Goal: Transaction & Acquisition: Purchase product/service

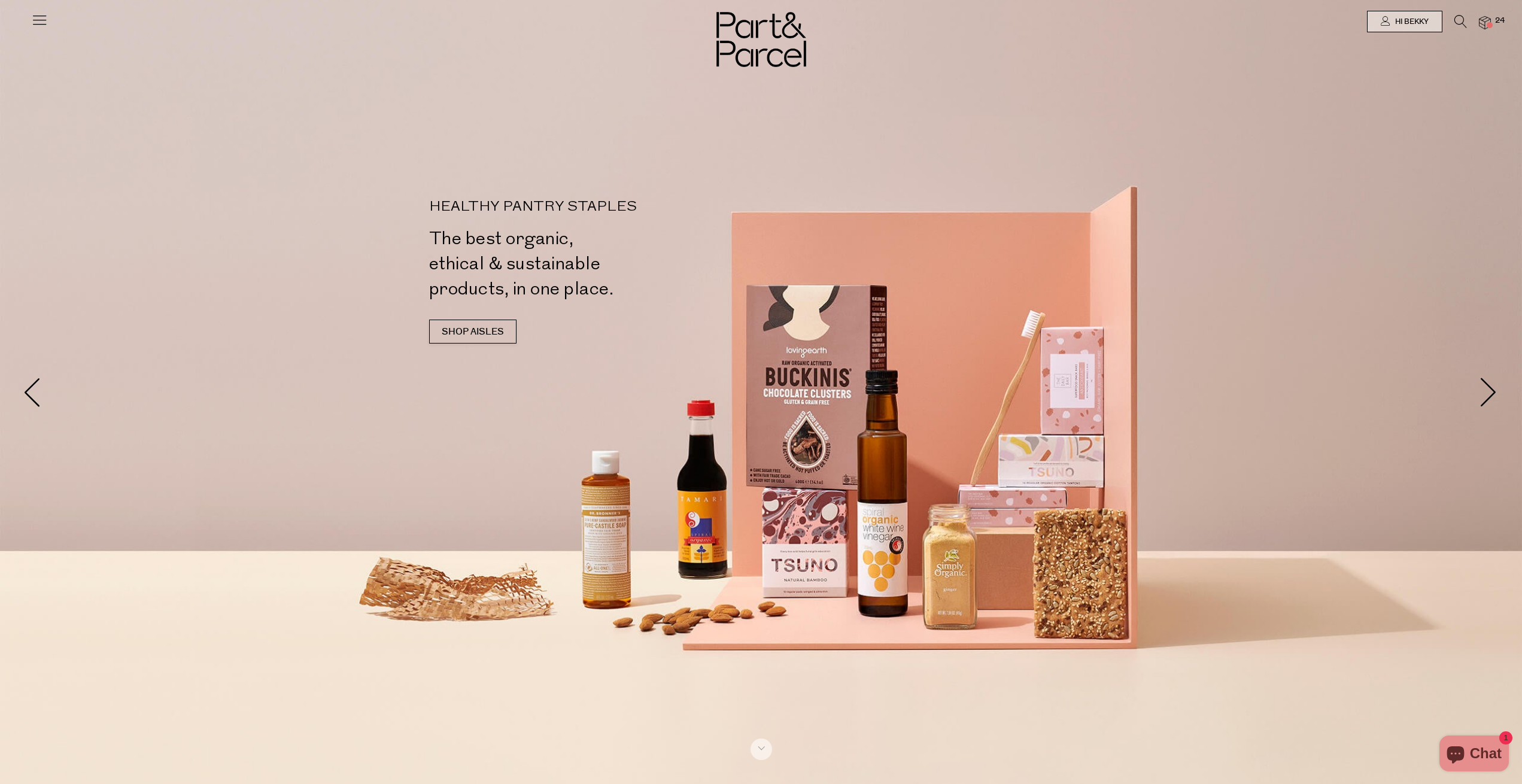
click at [1491, 24] on span at bounding box center [1489, 24] width 6 height 6
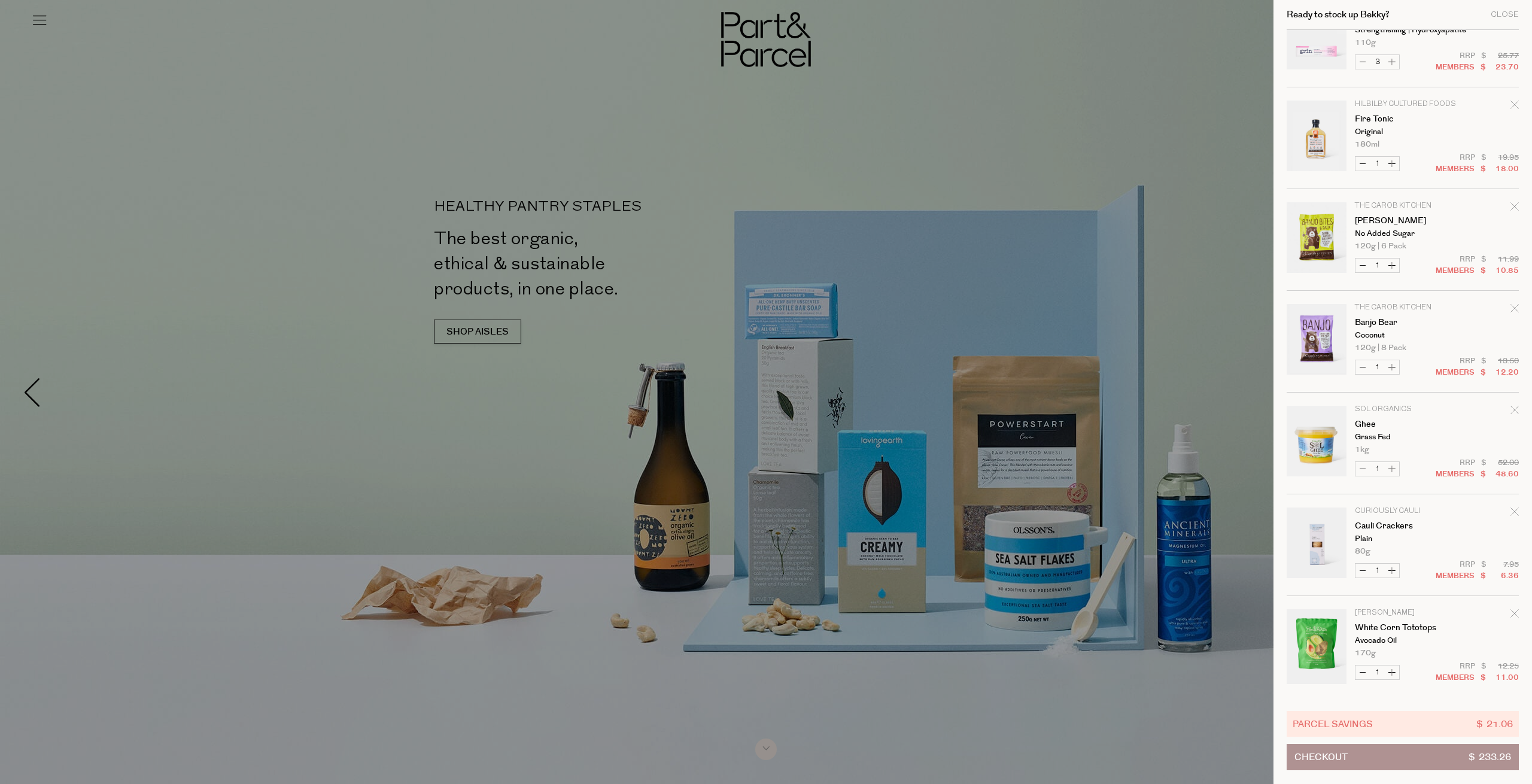
scroll to position [960, 0]
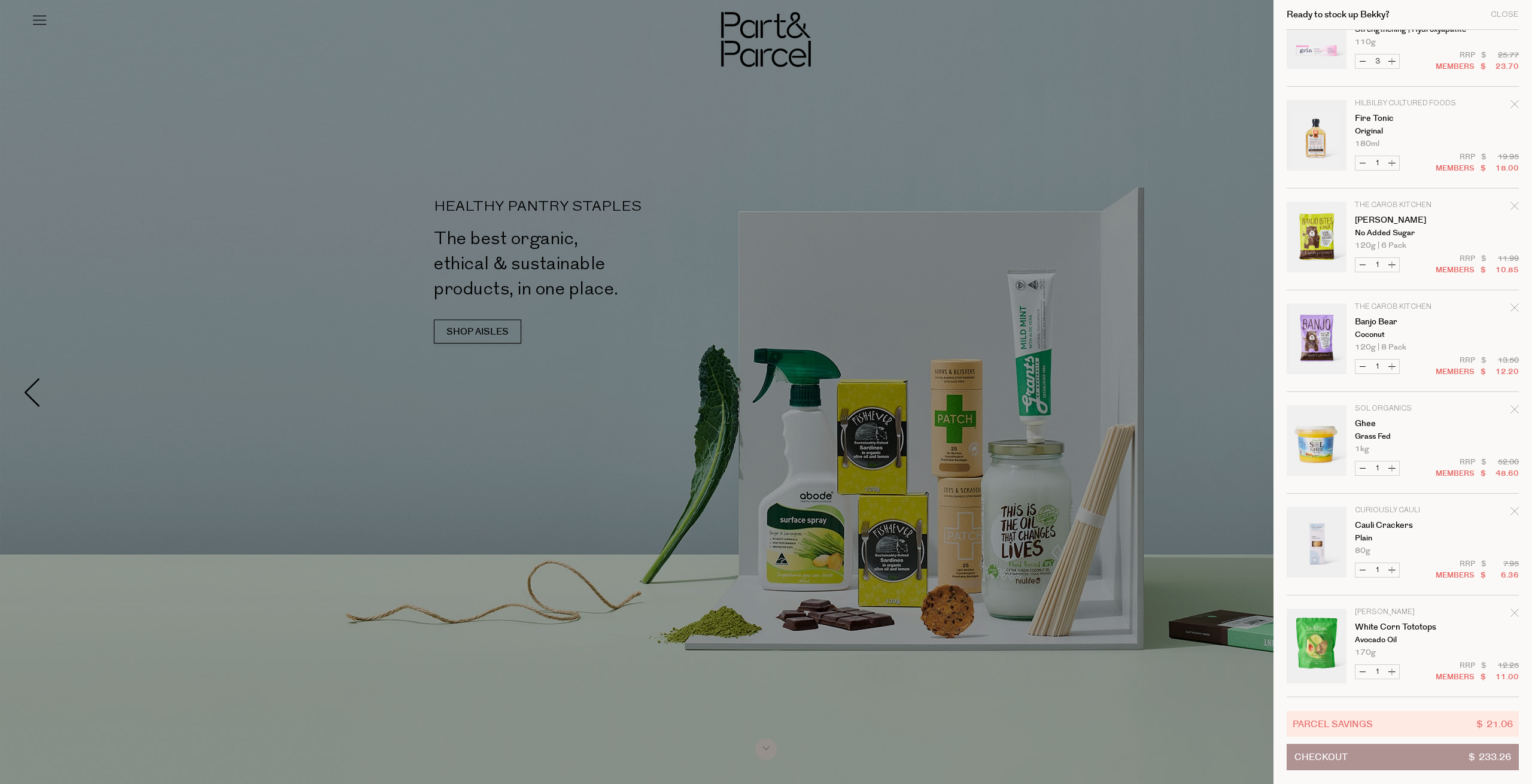
click at [1172, 159] on div at bounding box center [766, 392] width 1532 height 784
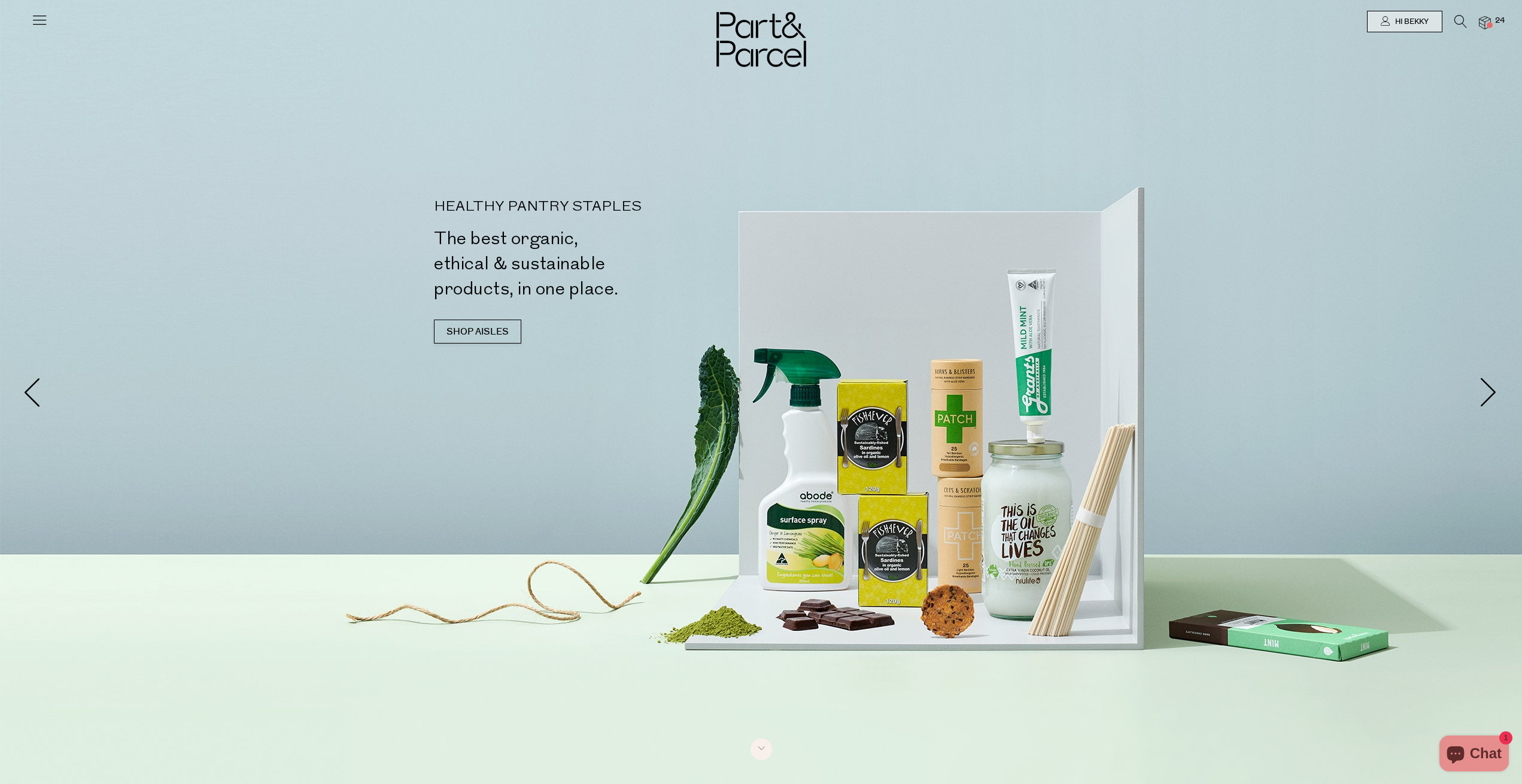
click at [1487, 16] on img at bounding box center [1484, 23] width 12 height 14
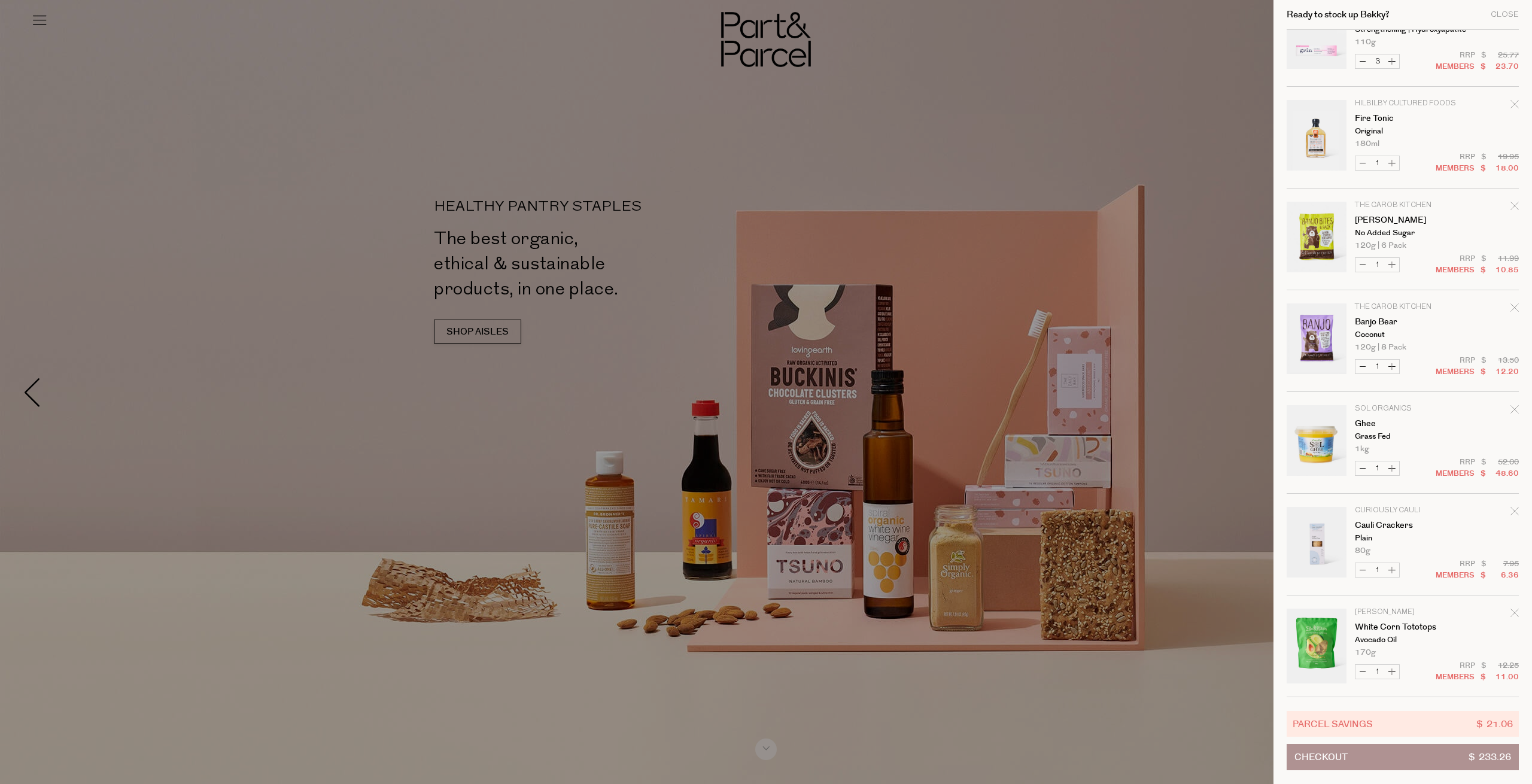
click at [1361, 762] on button "Checkout $ 233.26" at bounding box center [1402, 757] width 232 height 27
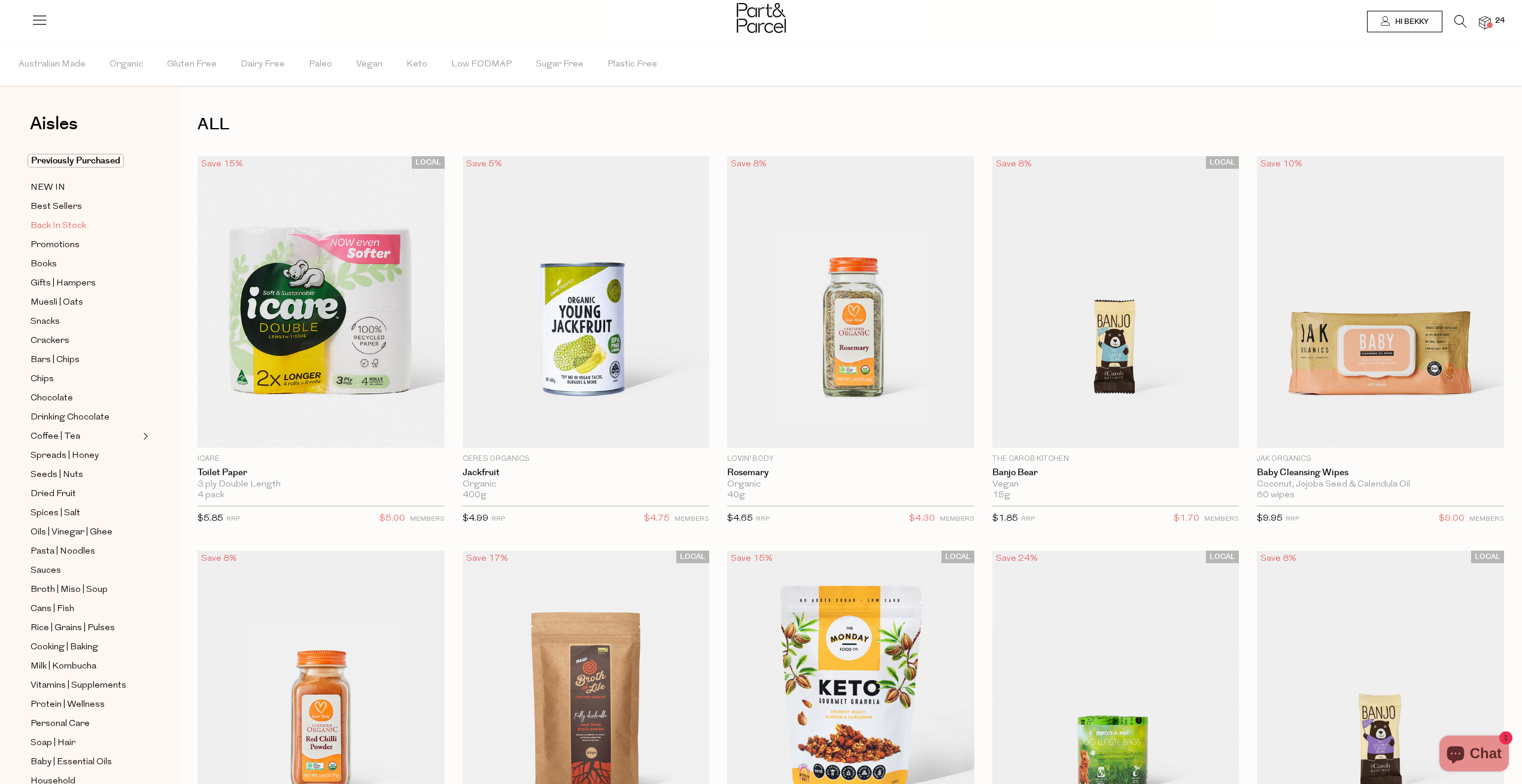
click at [74, 222] on span "Back In Stock" at bounding box center [58, 226] width 56 height 15
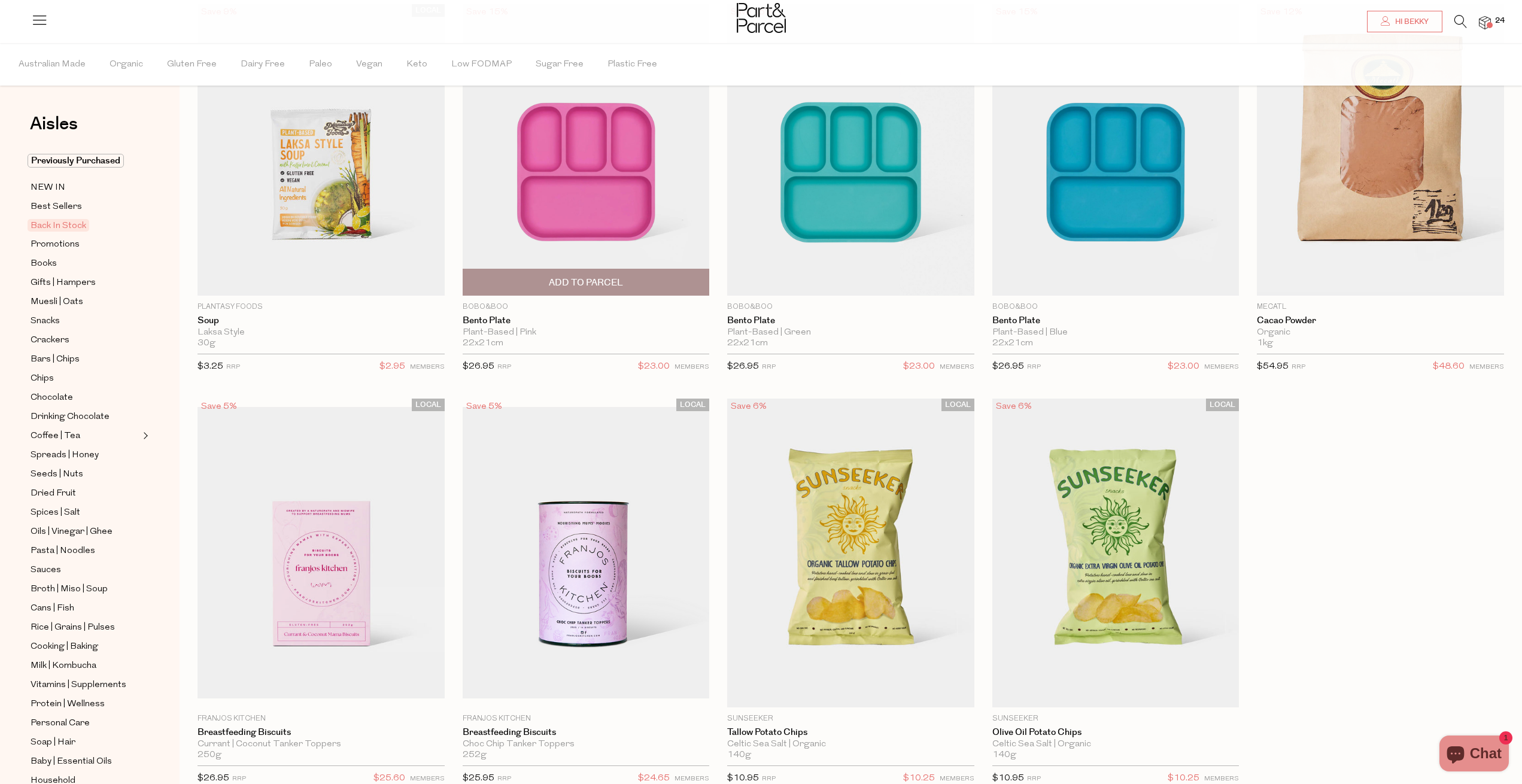
scroll to position [299, 0]
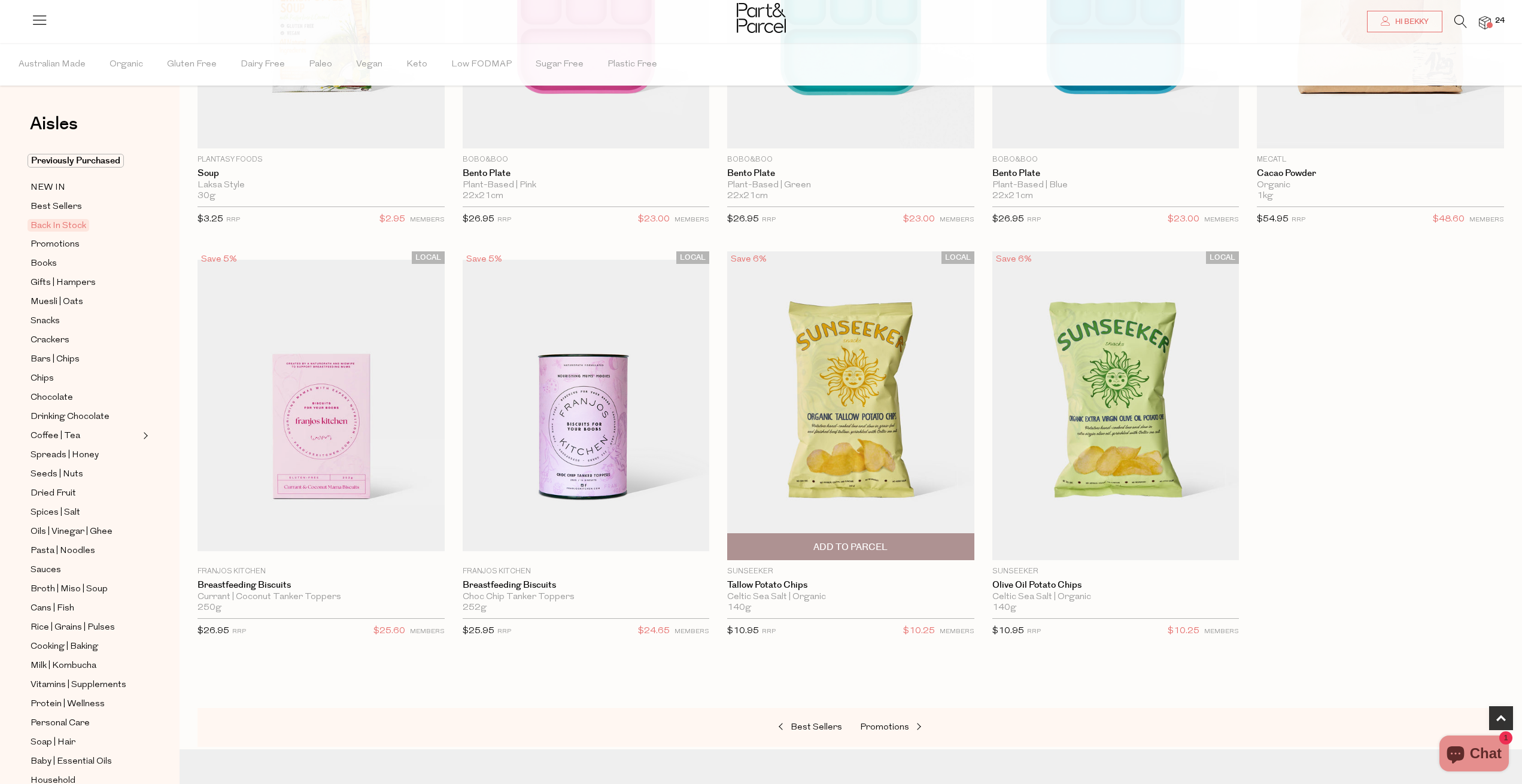
click at [842, 551] on span "Add To Parcel" at bounding box center [850, 547] width 74 height 13
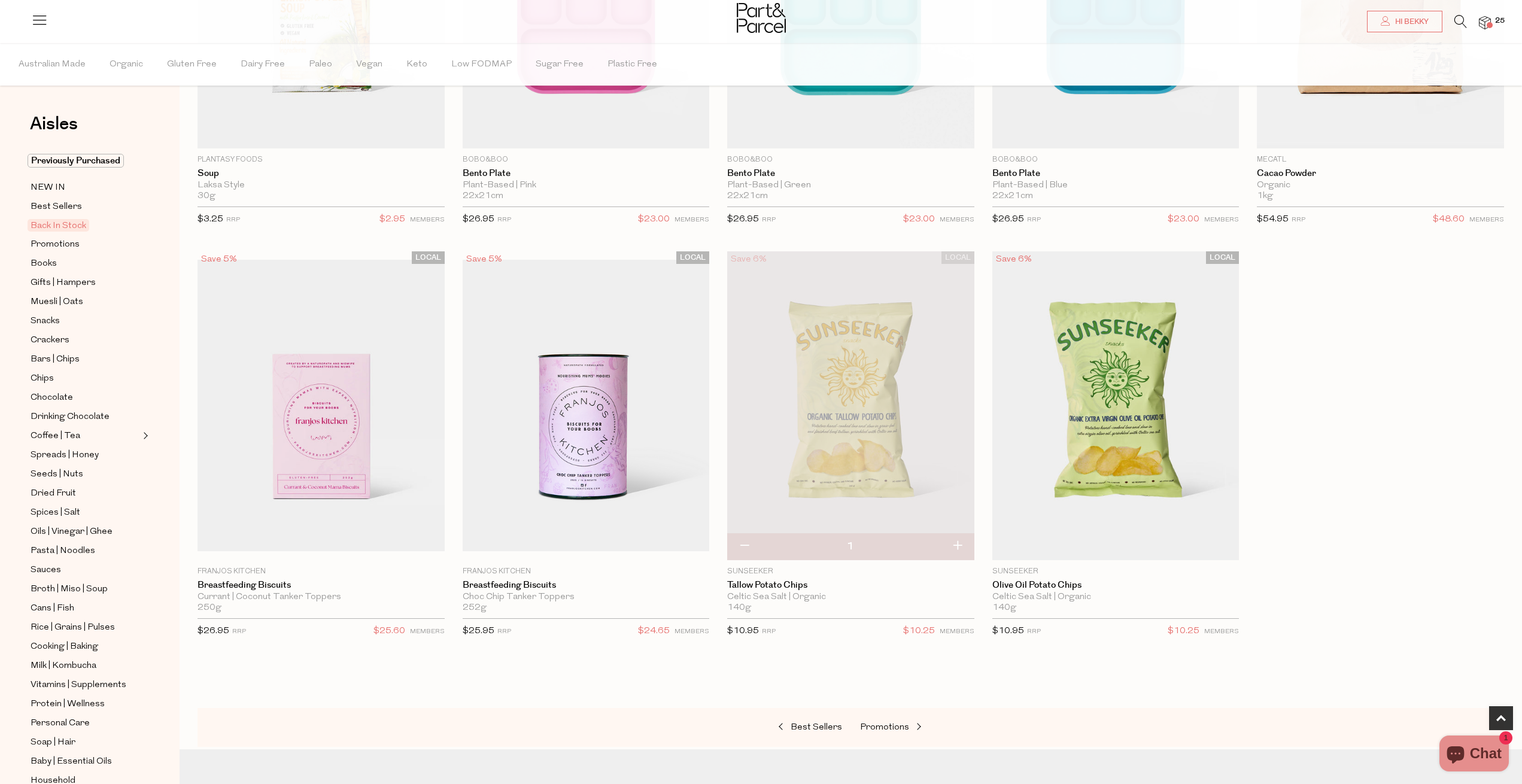
click at [842, 408] on img at bounding box center [850, 405] width 247 height 309
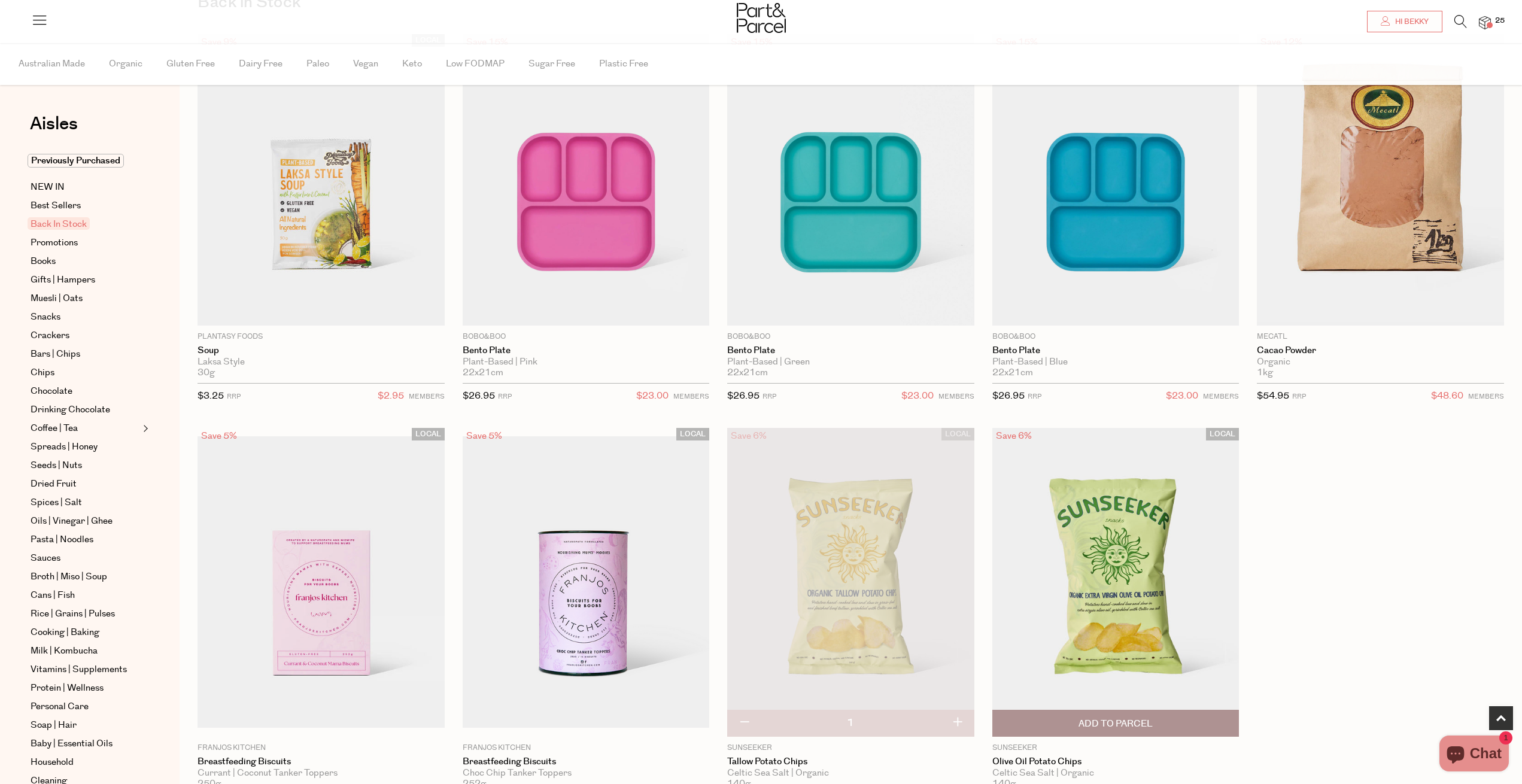
scroll to position [299, 0]
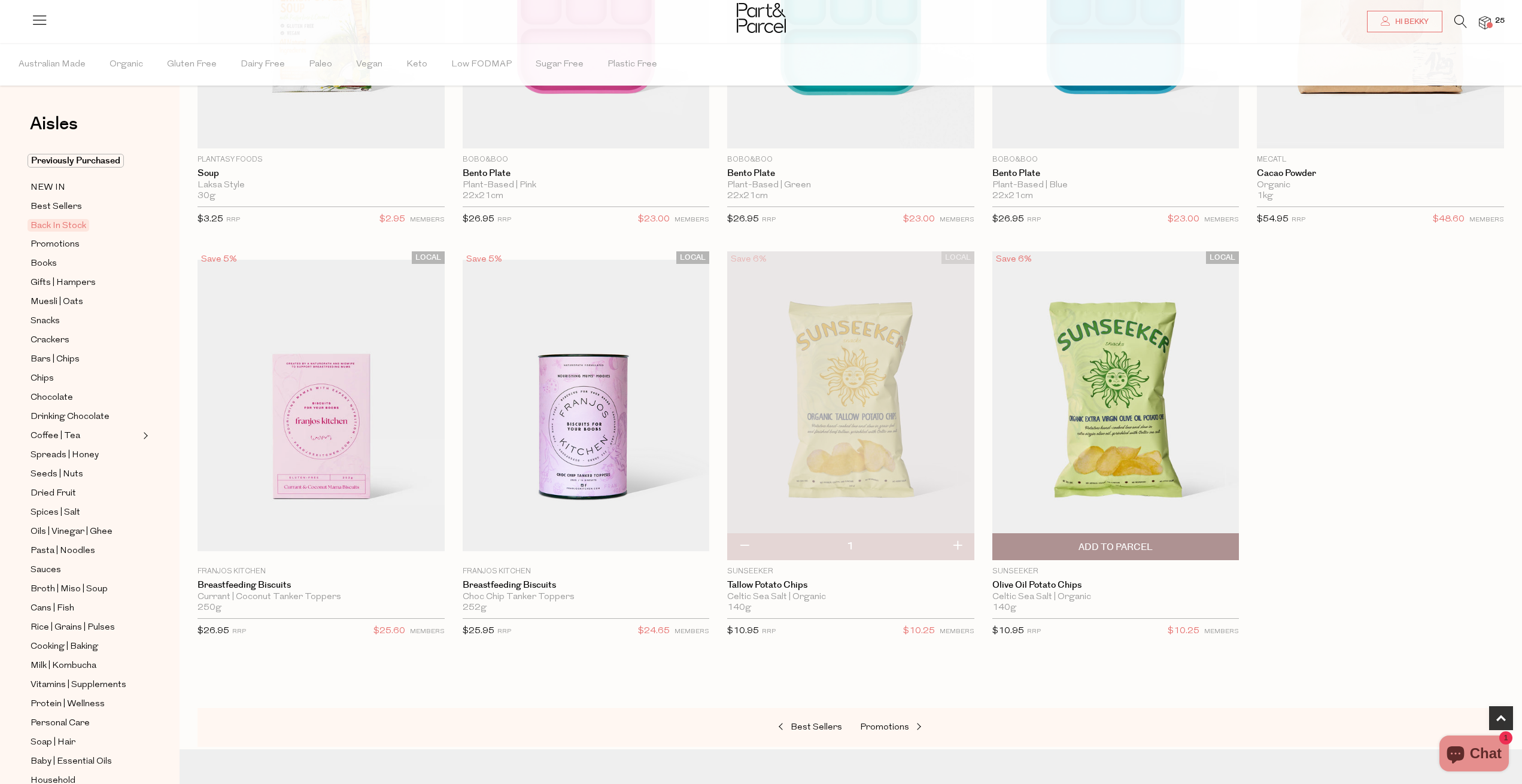
click at [1114, 438] on img at bounding box center [1116, 405] width 247 height 309
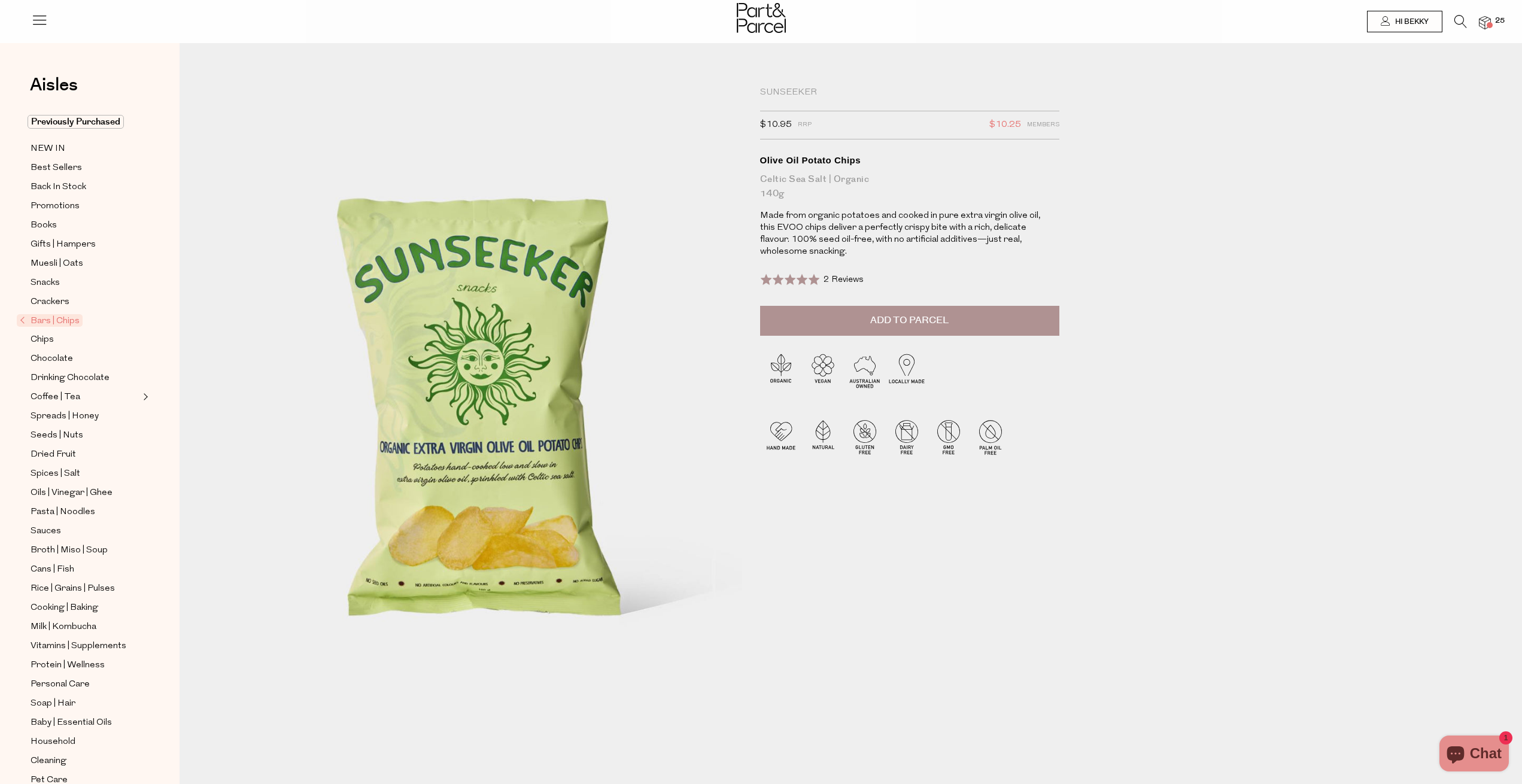
click at [840, 280] on span "2 Reviews" at bounding box center [844, 280] width 40 height 9
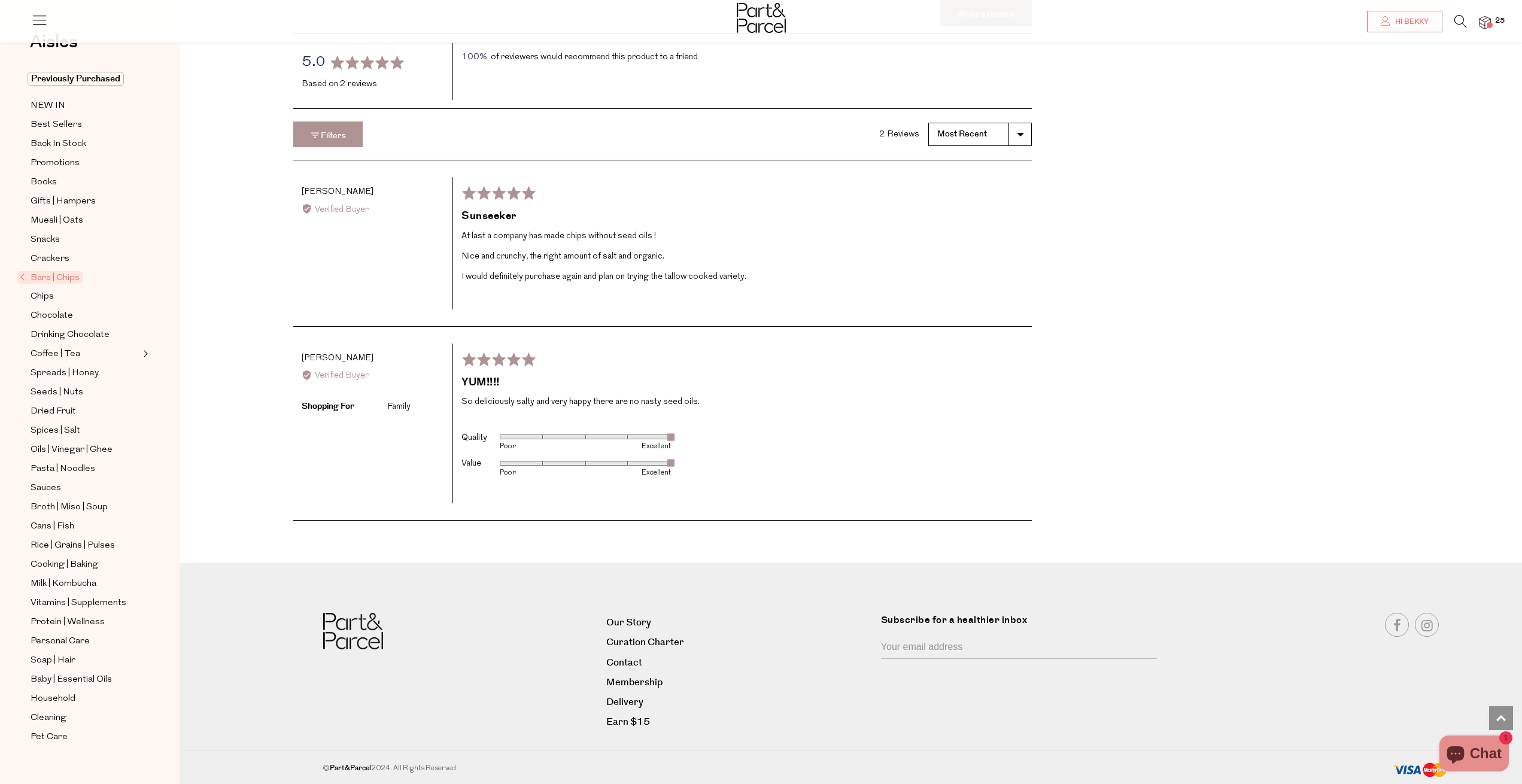
scroll to position [2063, 0]
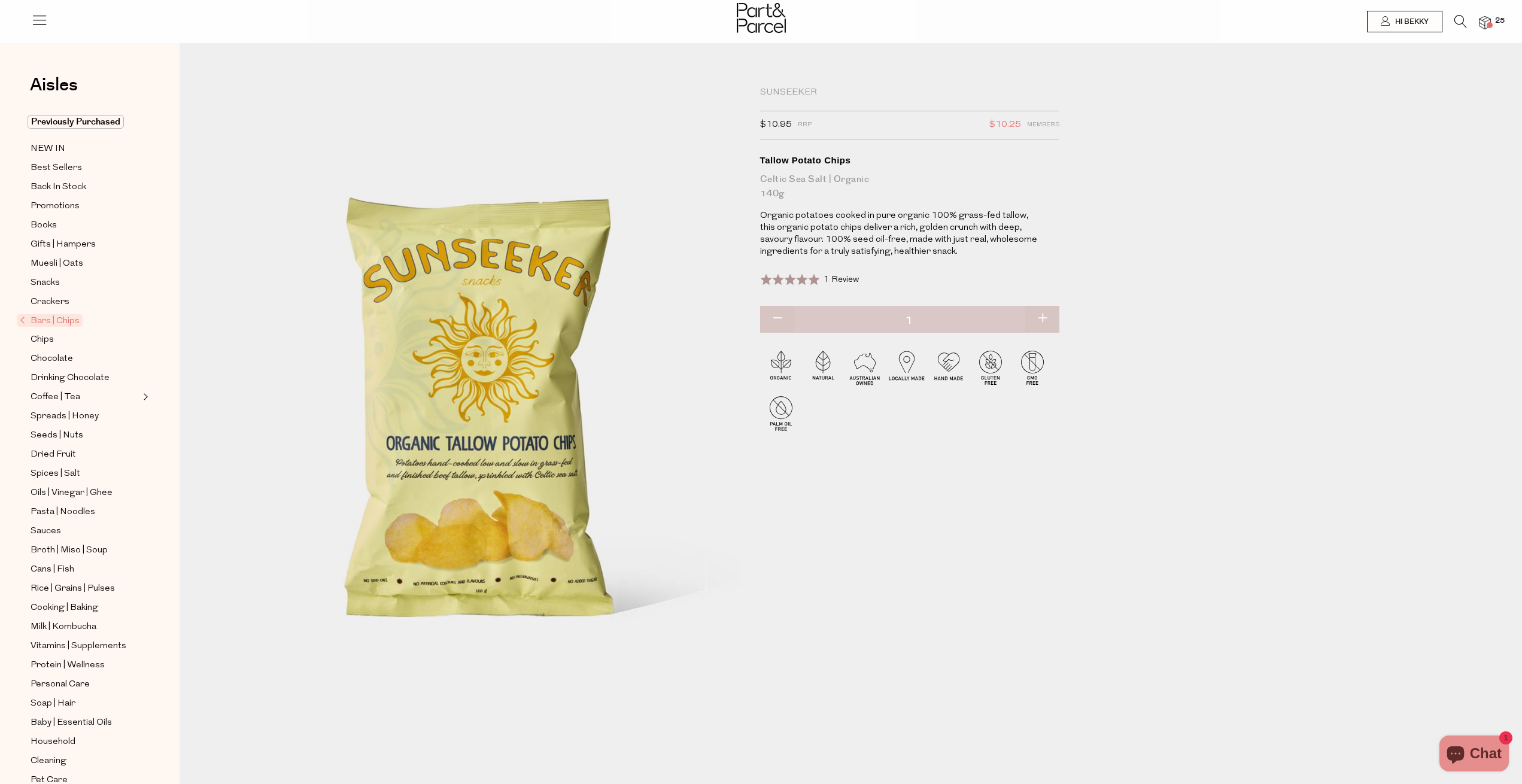
click at [840, 276] on span "1 Review" at bounding box center [842, 280] width 35 height 9
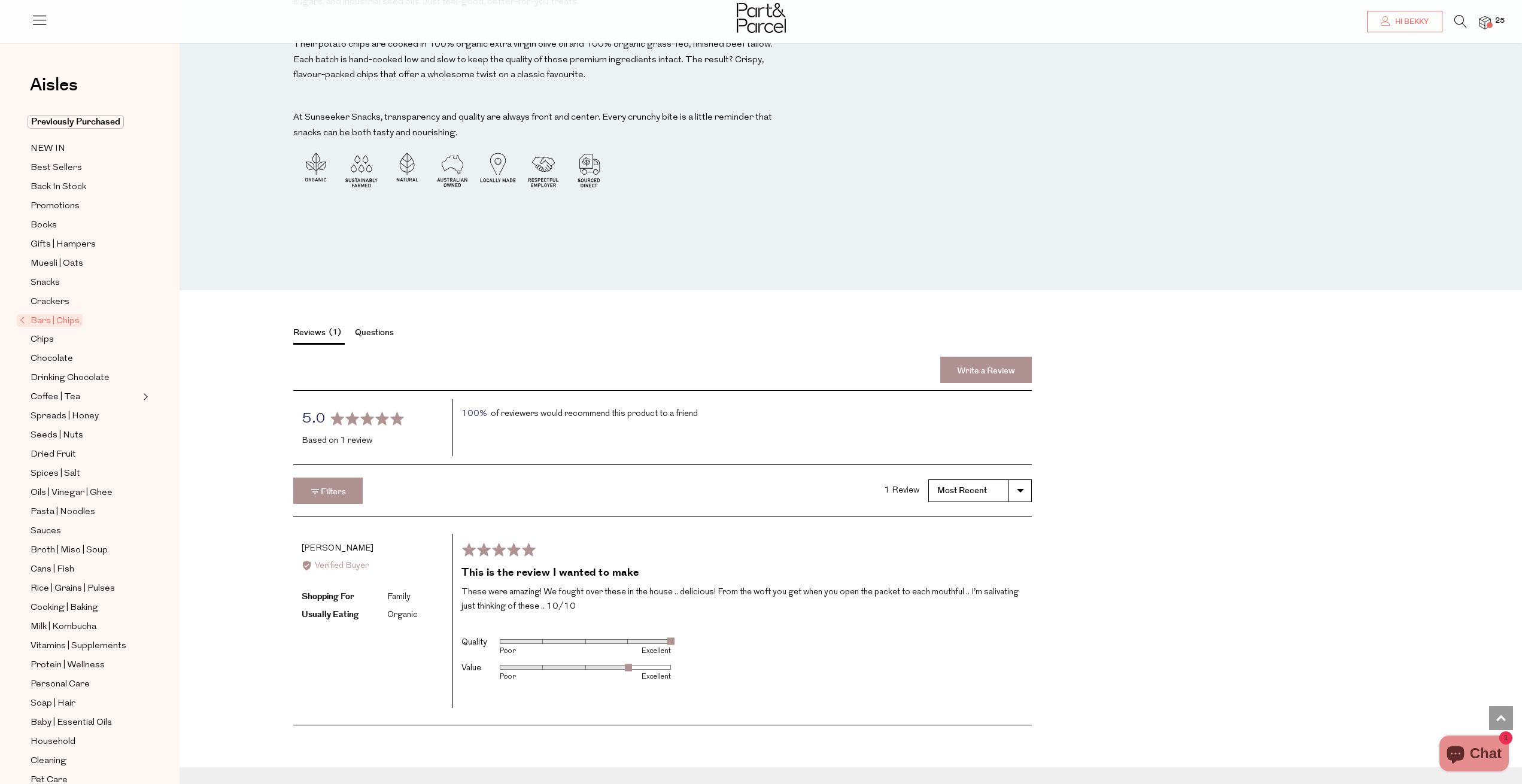
scroll to position [1935, 0]
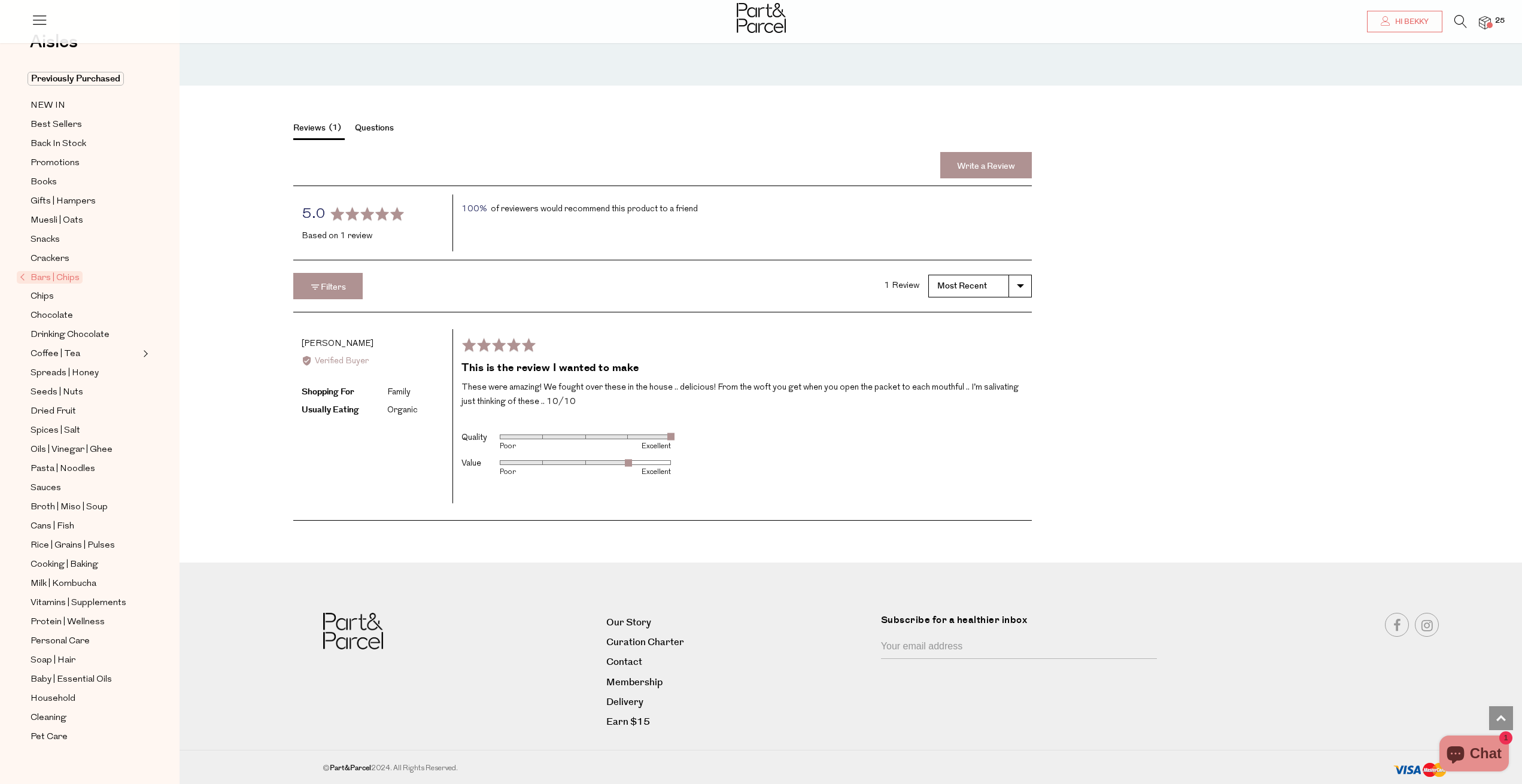
click at [1052, 381] on div "Reviews 1 Questions Write a Review average rating 5.0 out of 5 Based on 1 revie…" at bounding box center [859, 314] width 1342 height 458
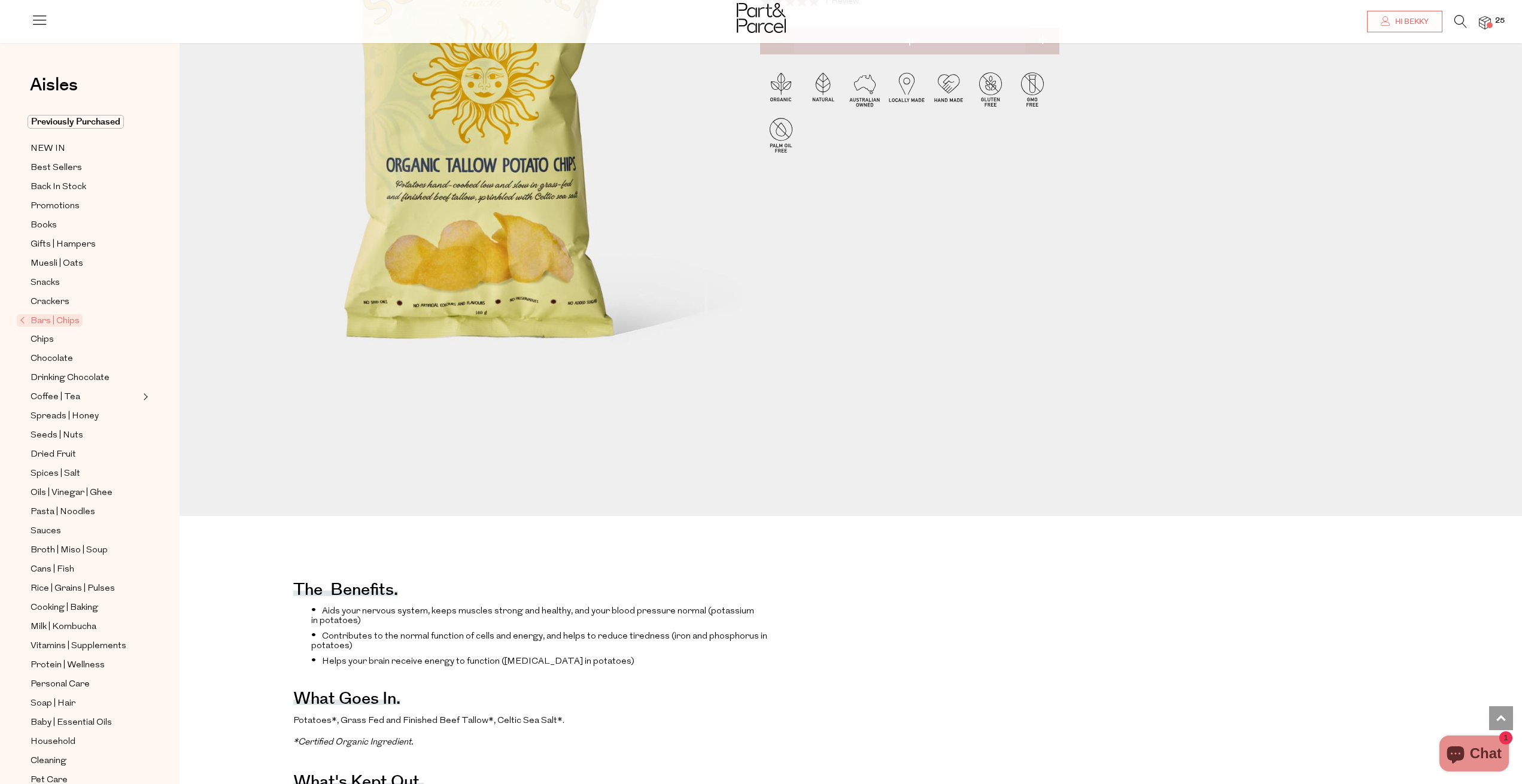
scroll to position [0, 0]
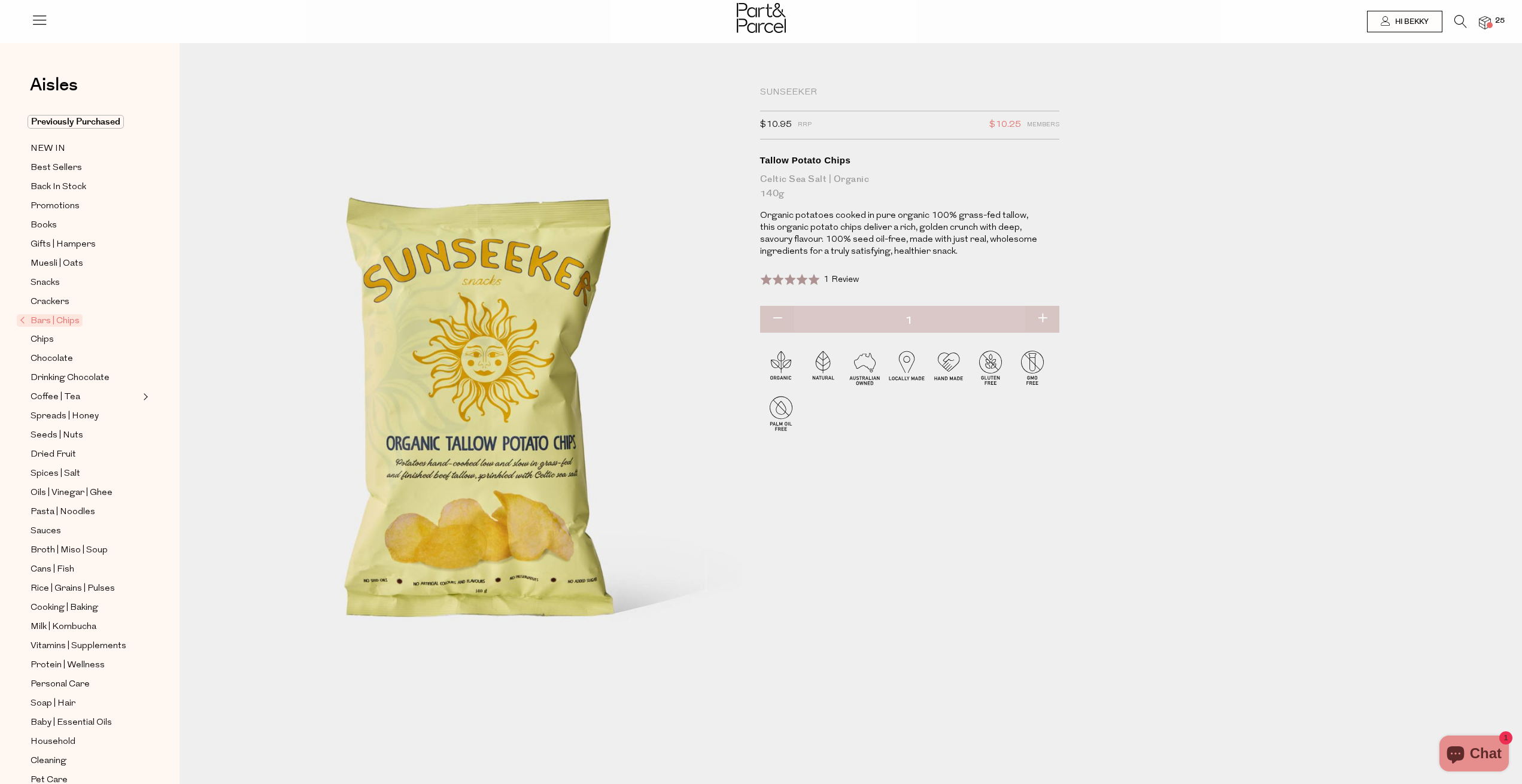
click at [1043, 318] on button "button" at bounding box center [1042, 318] width 34 height 27
type input "2"
click at [769, 317] on button "button" at bounding box center [777, 318] width 34 height 27
type input "1"
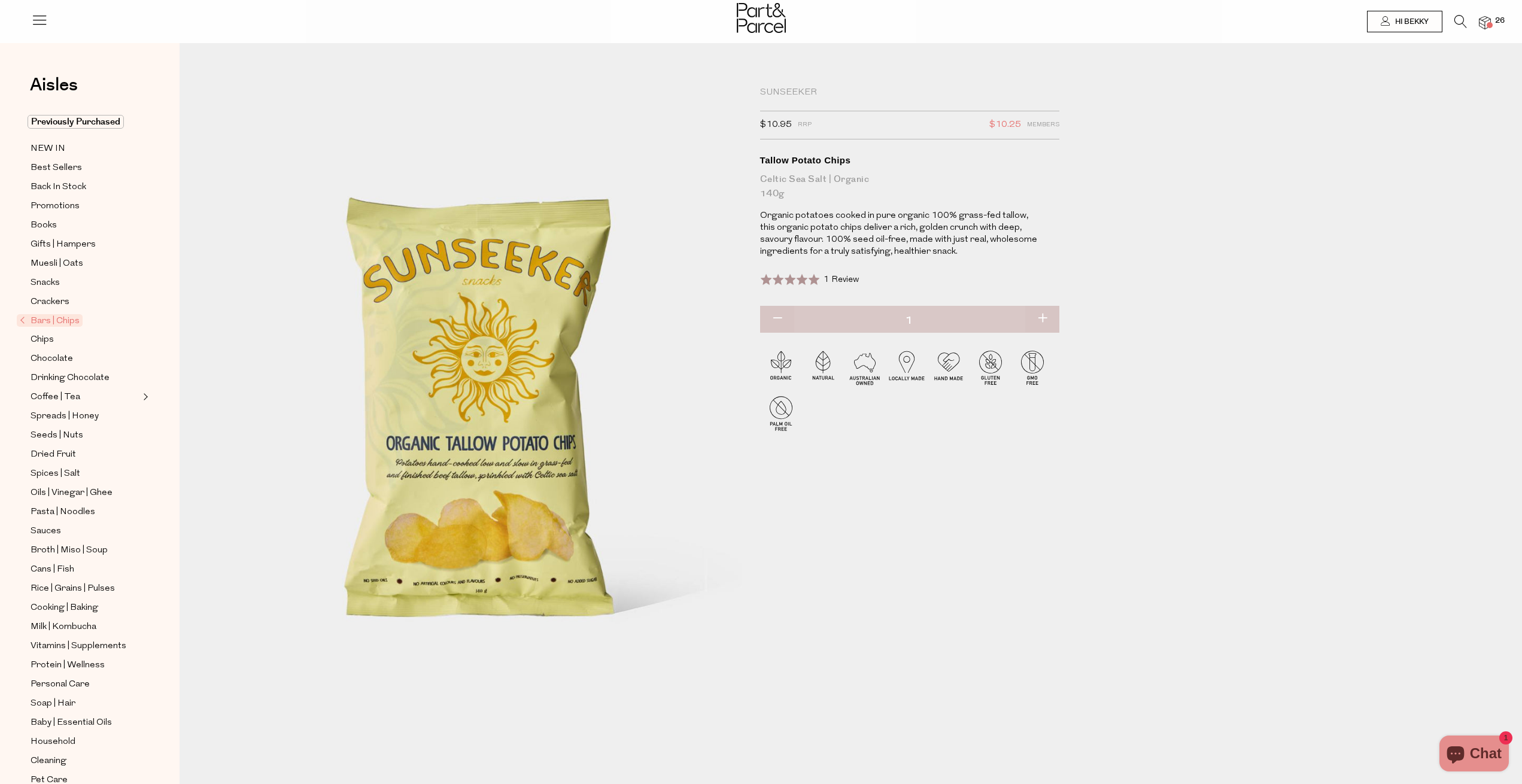
type input "1"
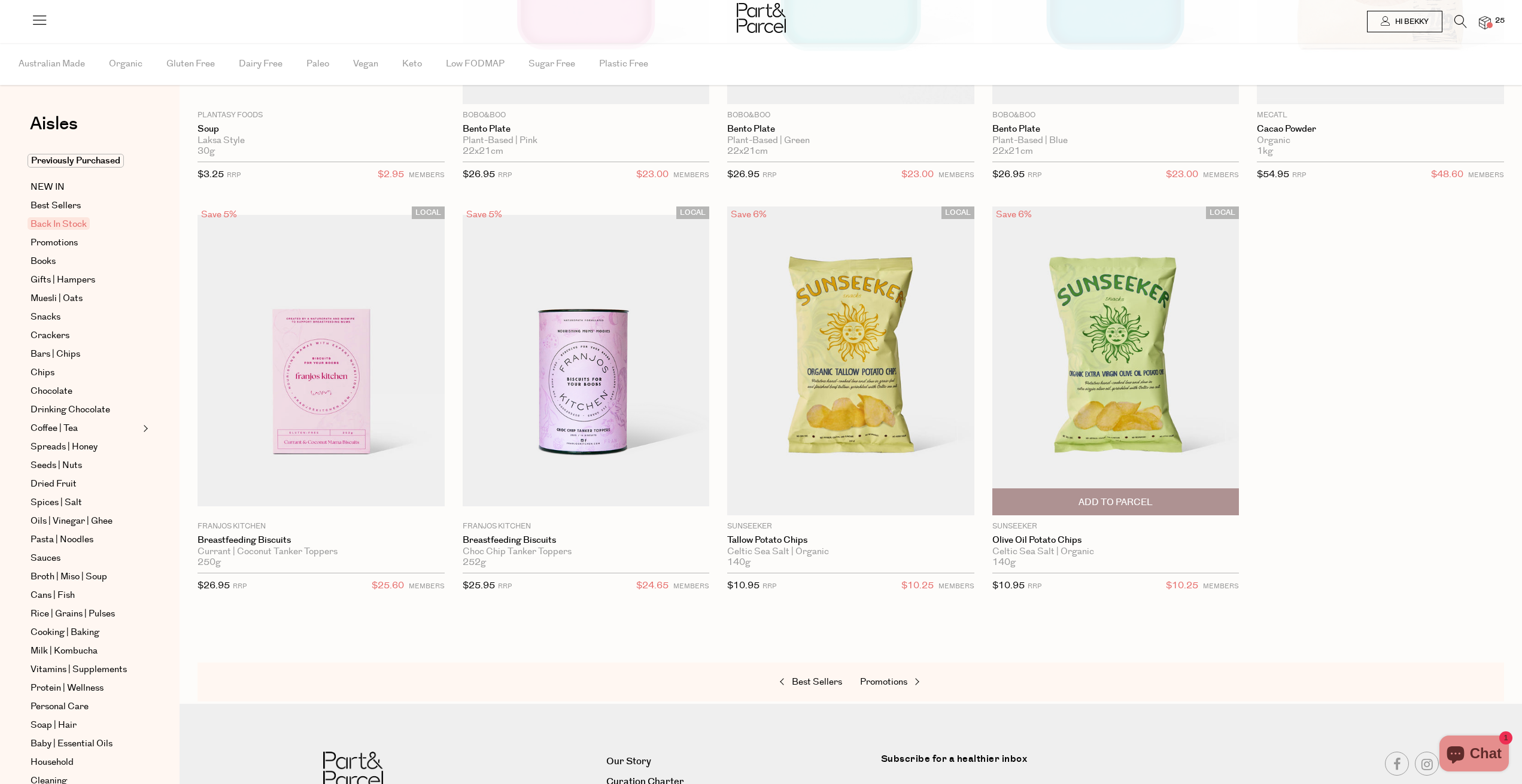
scroll to position [343, 0]
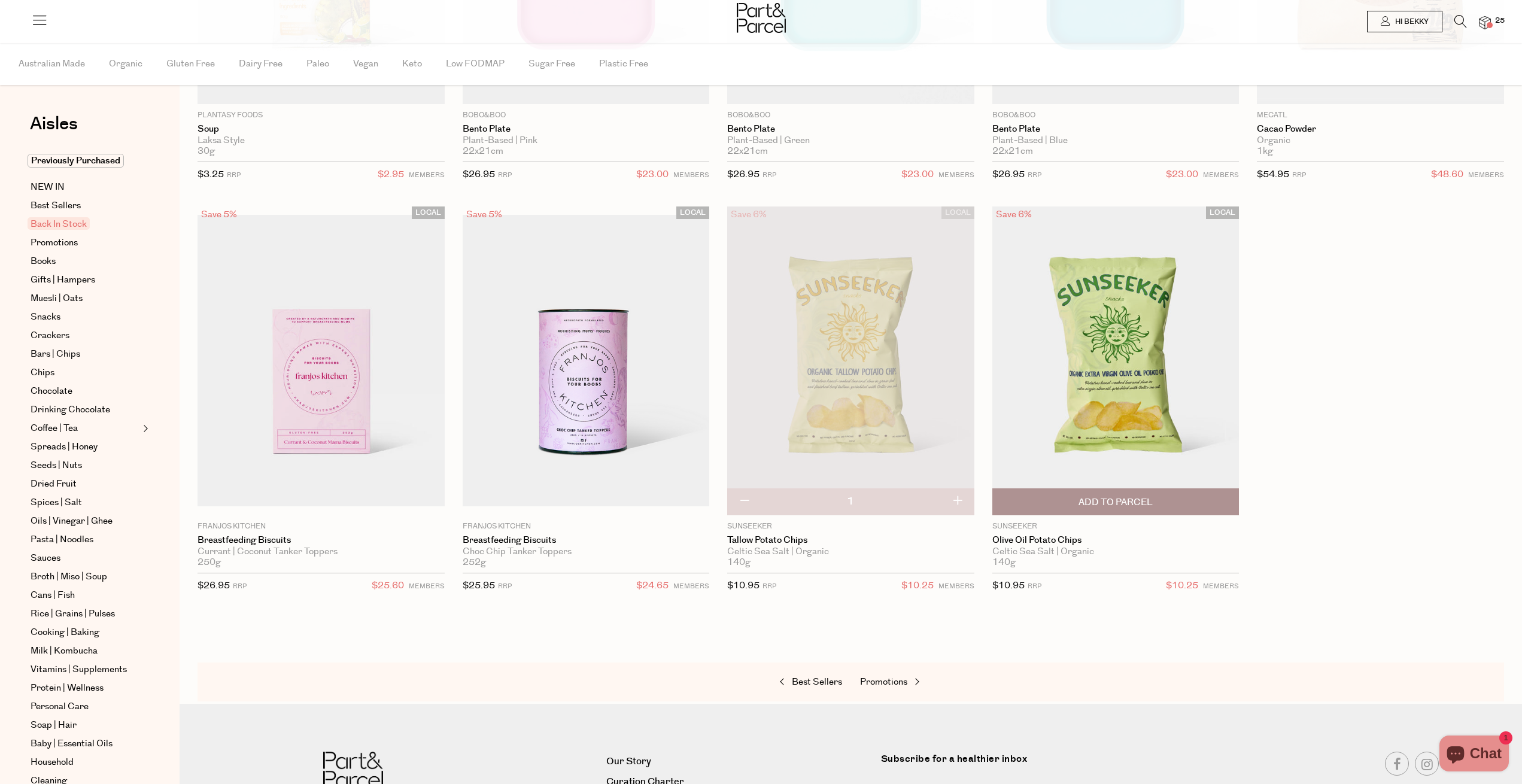
click at [1139, 493] on span "Add To Parcel" at bounding box center [1116, 502] width 240 height 26
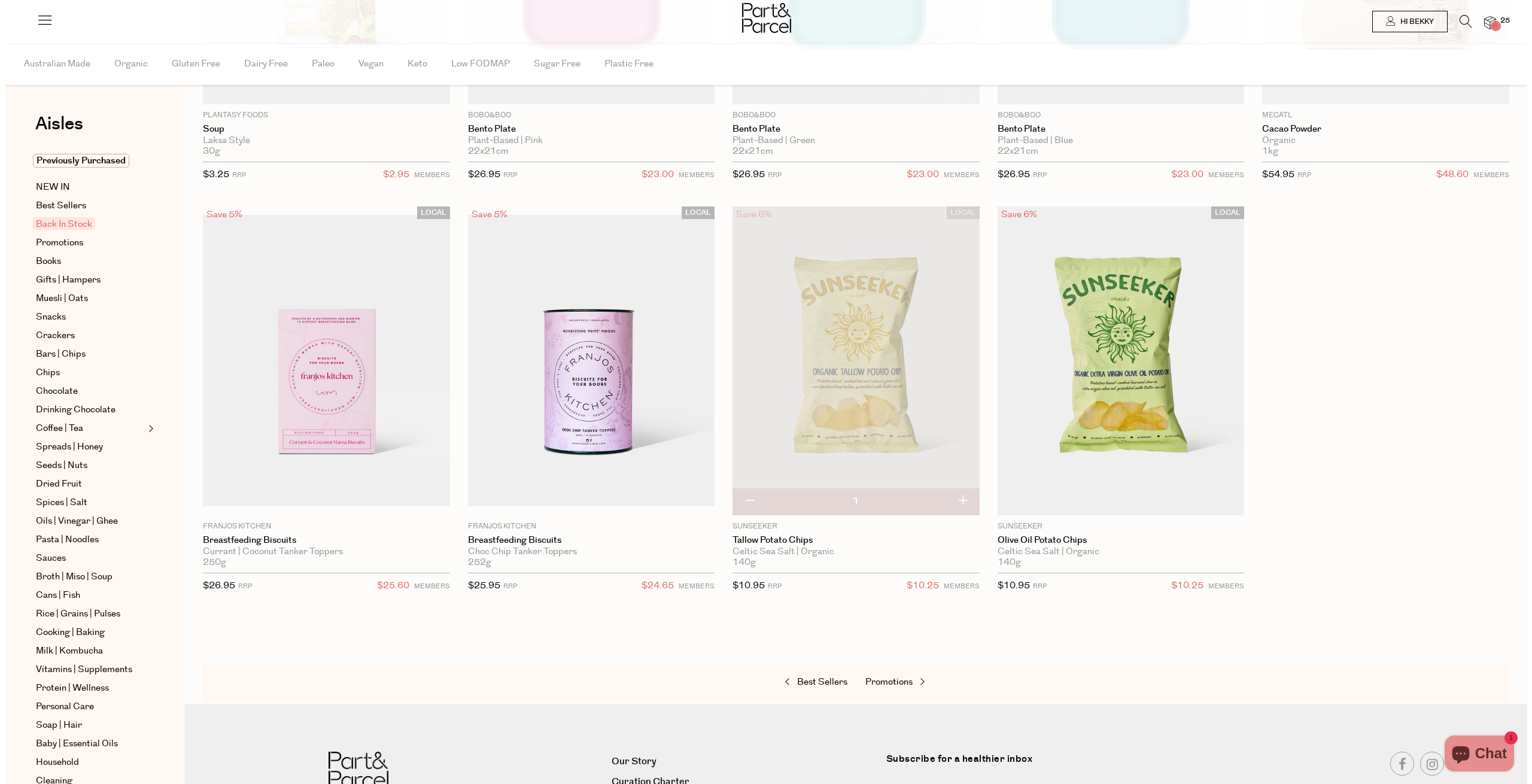
scroll to position [299, 0]
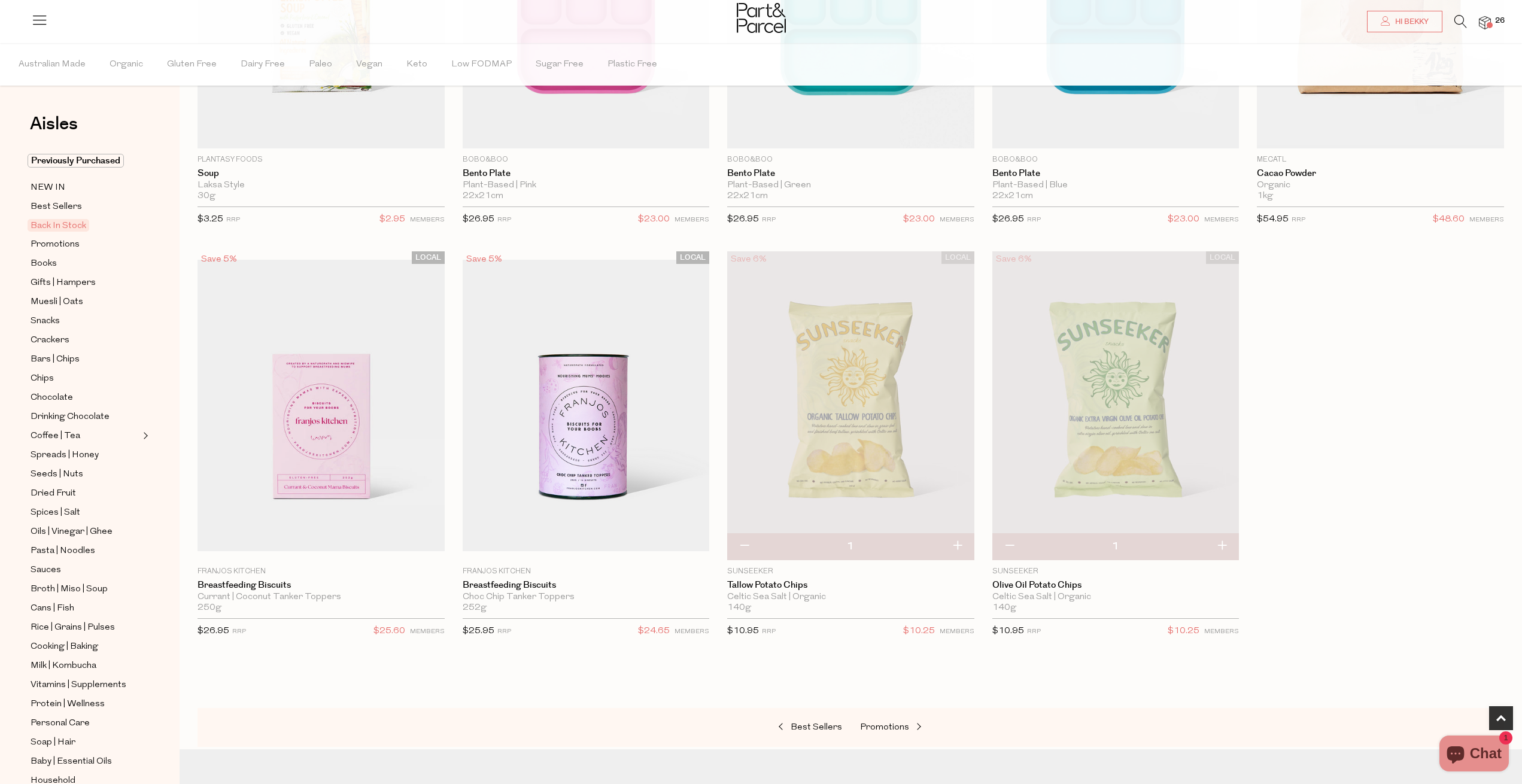
click at [1497, 19] on span "26" at bounding box center [1499, 20] width 15 height 10
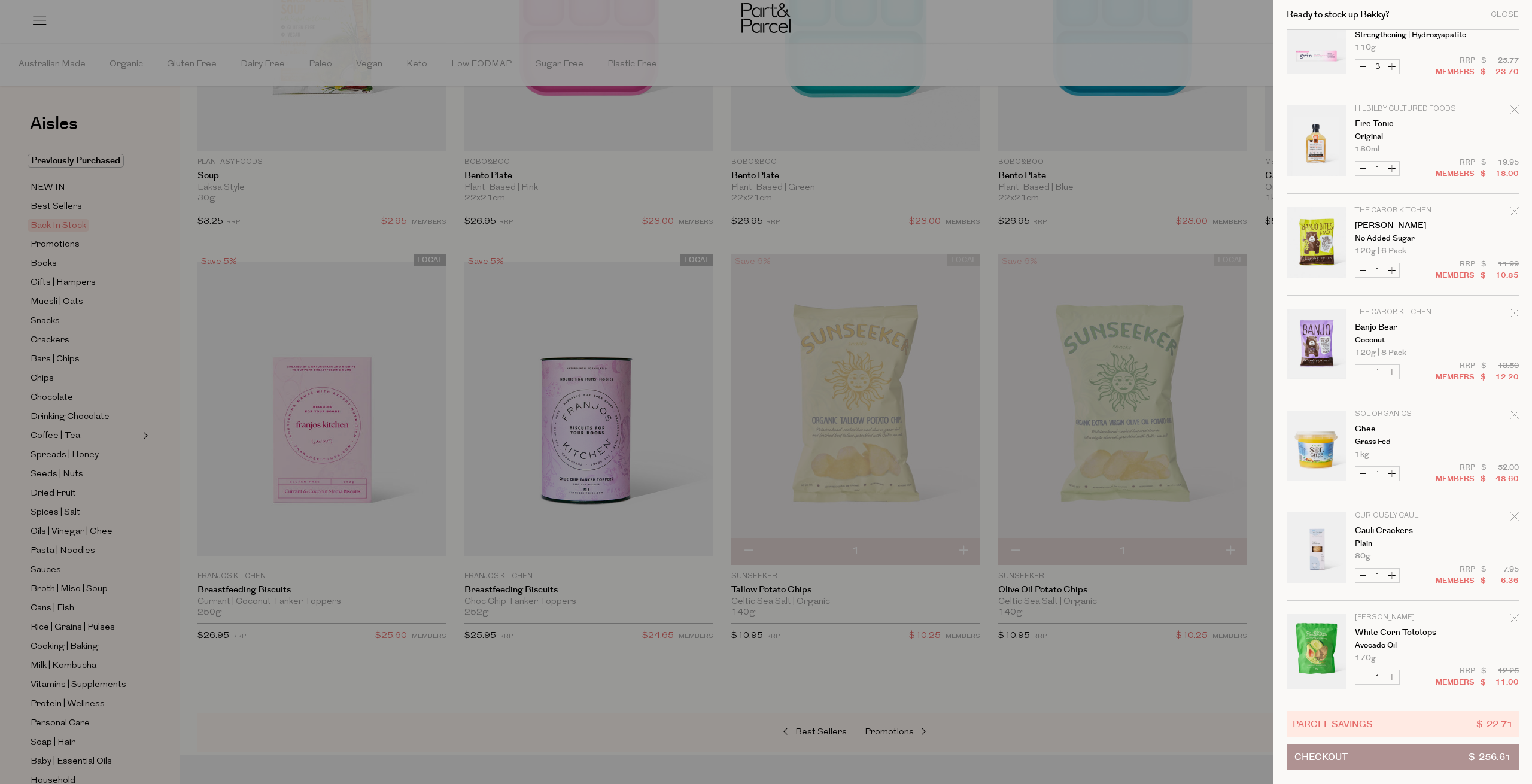
scroll to position [1164, 0]
click at [1347, 764] on button "Checkout $ 256.61" at bounding box center [1402, 757] width 232 height 27
